Goal: Complete application form

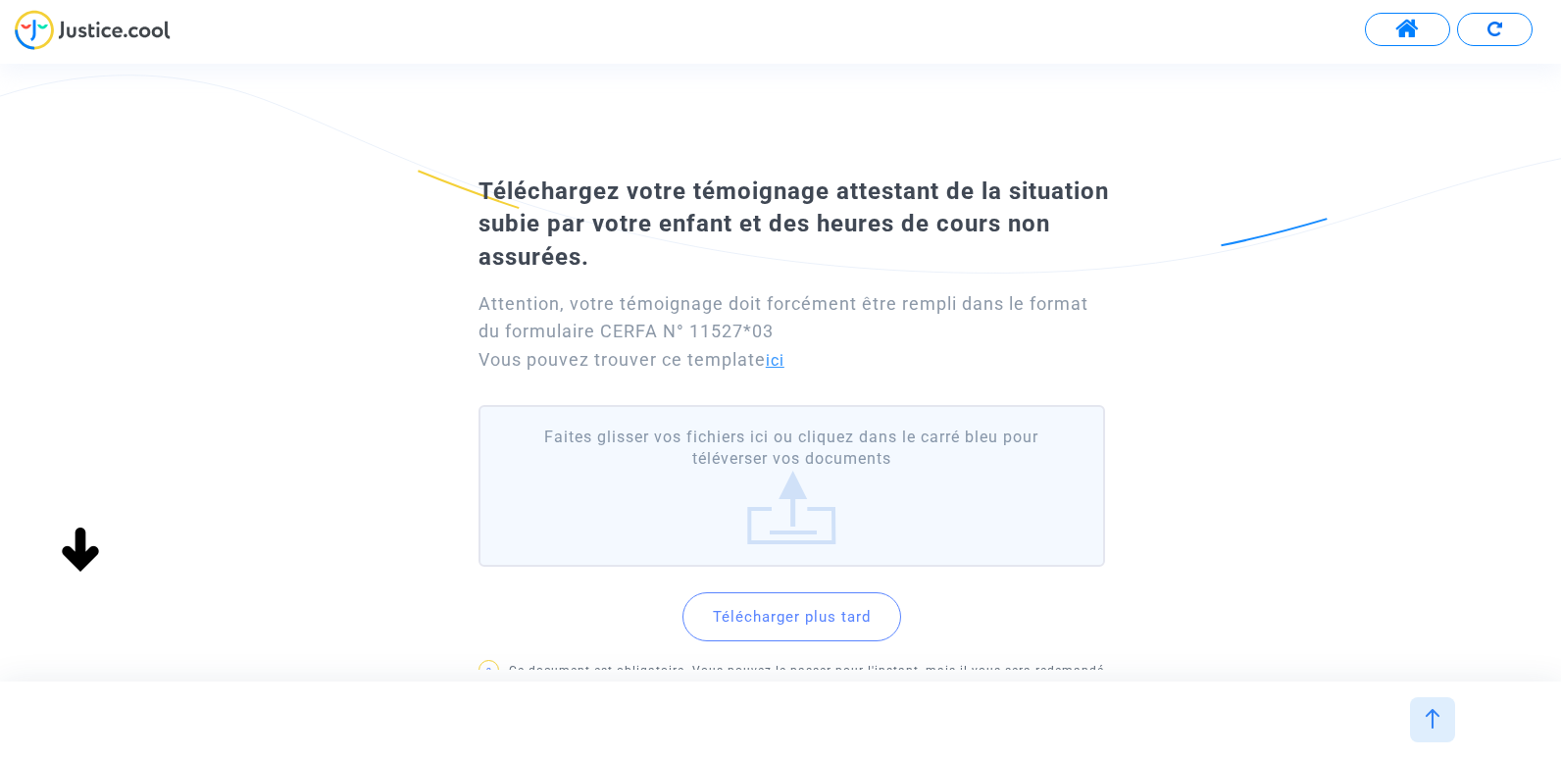
click at [785, 360] on link "ici" at bounding box center [775, 360] width 19 height 19
click at [785, 363] on link "ici" at bounding box center [775, 360] width 19 height 19
